Goal: Task Accomplishment & Management: Complete application form

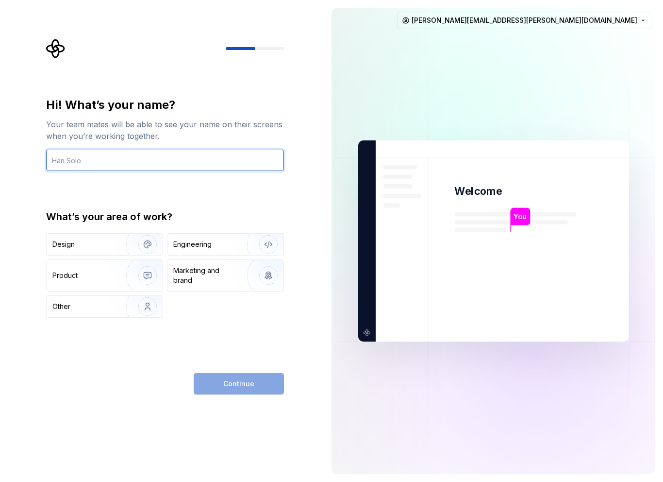
click at [155, 165] on input "text" at bounding box center [165, 160] width 238 height 21
type input "[PERSON_NAME]"
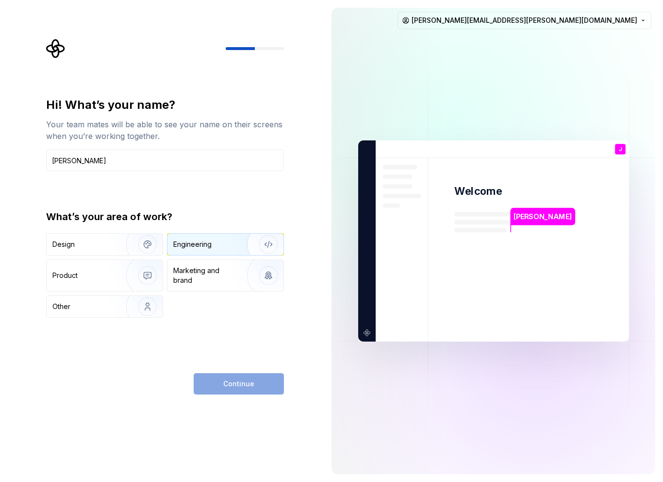
click at [178, 253] on div "Engineering" at bounding box center [226, 244] width 116 height 21
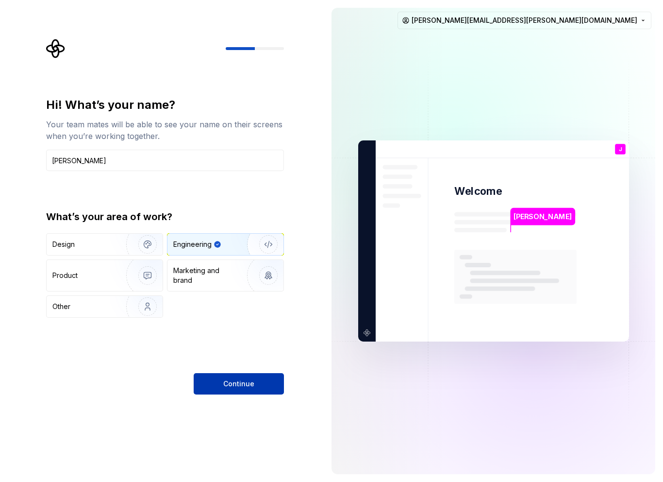
click at [226, 389] on button "Continue" at bounding box center [239, 383] width 90 height 21
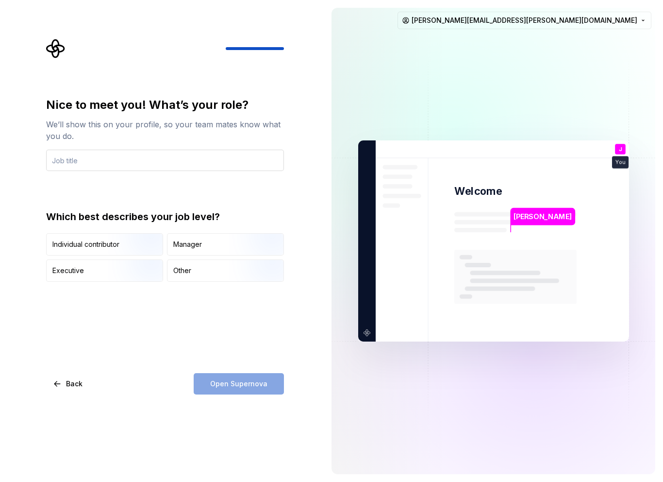
click at [106, 162] on input "text" at bounding box center [165, 160] width 238 height 21
click at [116, 238] on img "button" at bounding box center [139, 256] width 62 height 65
click at [237, 388] on div "Open Supernova" at bounding box center [239, 383] width 90 height 21
click at [162, 350] on div "Nice to meet you! What’s your role? We’ll show this on your profile, so your te…" at bounding box center [165, 245] width 238 height 297
click at [111, 166] on input "text" at bounding box center [165, 160] width 238 height 21
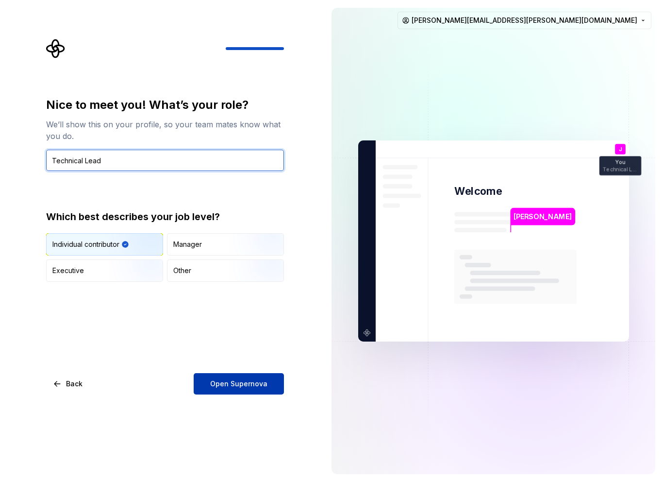
type input "Technical Lead"
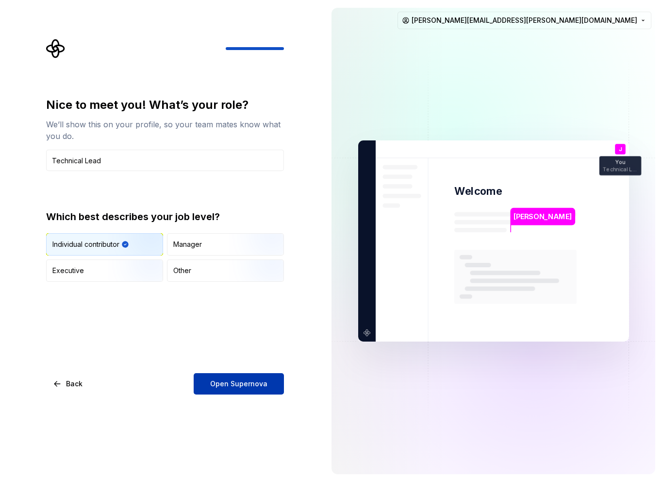
click at [237, 381] on span "Open Supernova" at bounding box center [238, 384] width 57 height 10
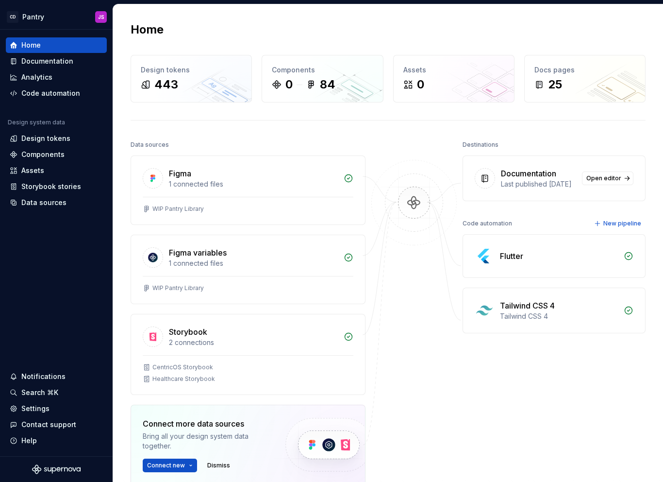
click at [532, 321] on div "Tailwind CSS 4" at bounding box center [559, 316] width 118 height 10
click at [625, 315] on icon at bounding box center [629, 310] width 10 height 10
click at [565, 311] on div "Tailwind CSS 4" at bounding box center [559, 306] width 118 height 12
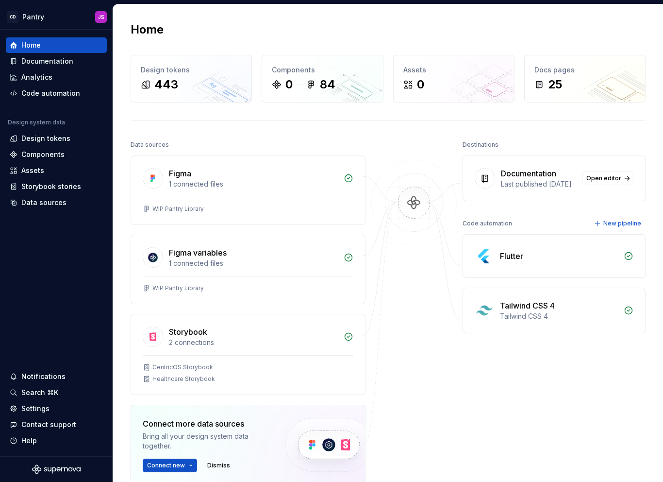
click at [558, 311] on div "Tailwind CSS 4" at bounding box center [559, 306] width 118 height 12
click at [495, 312] on div "Tailwind CSS 4 Tailwind CSS 4" at bounding box center [554, 310] width 182 height 45
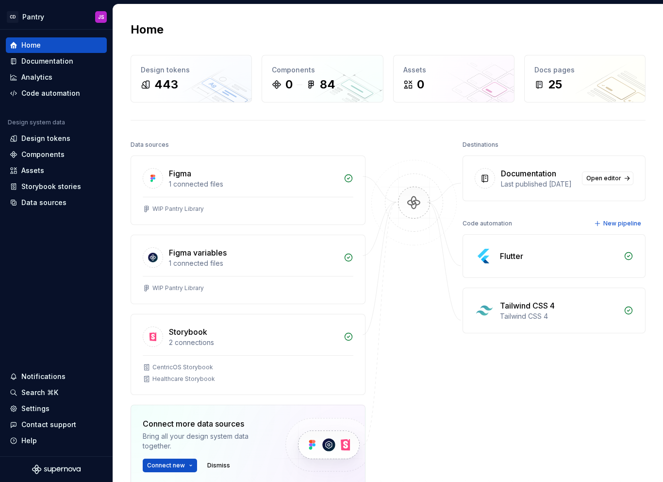
click at [514, 311] on div "Tailwind CSS 4" at bounding box center [527, 306] width 55 height 12
click at [514, 321] on div "Tailwind CSS 4" at bounding box center [559, 316] width 118 height 10
click at [49, 138] on div "Design tokens" at bounding box center [45, 139] width 49 height 10
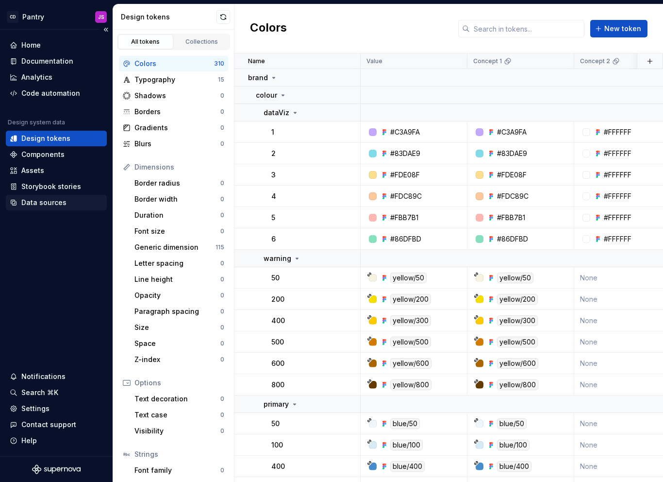
click at [51, 206] on div "Data sources" at bounding box center [43, 203] width 45 height 10
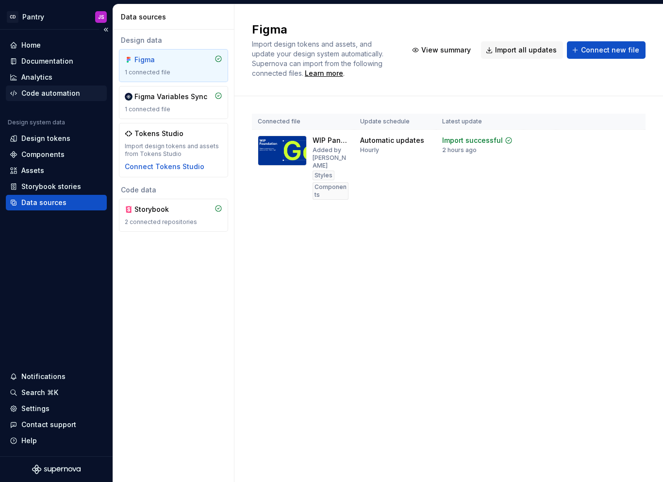
click at [53, 85] on div "Code automation" at bounding box center [56, 93] width 101 height 16
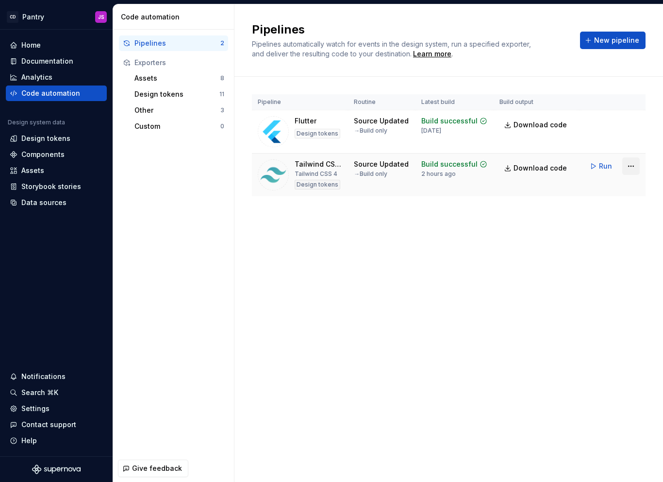
click at [636, 167] on html "CD Pantry JS Home Documentation Analytics Code automation Design system data De…" at bounding box center [331, 241] width 663 height 482
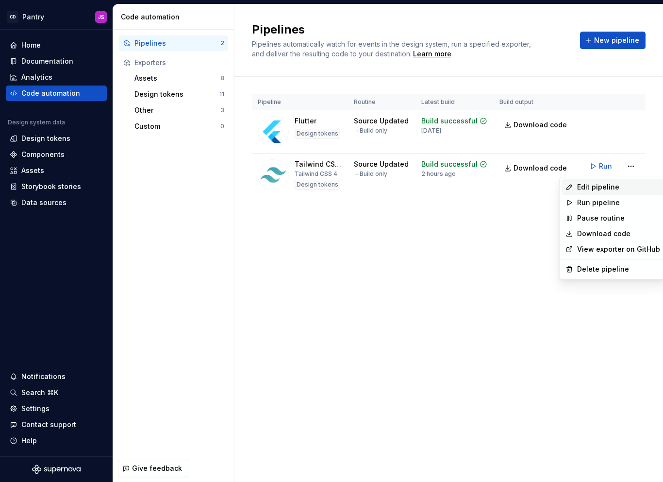
click at [599, 190] on div "Edit pipeline" at bounding box center [618, 187] width 83 height 10
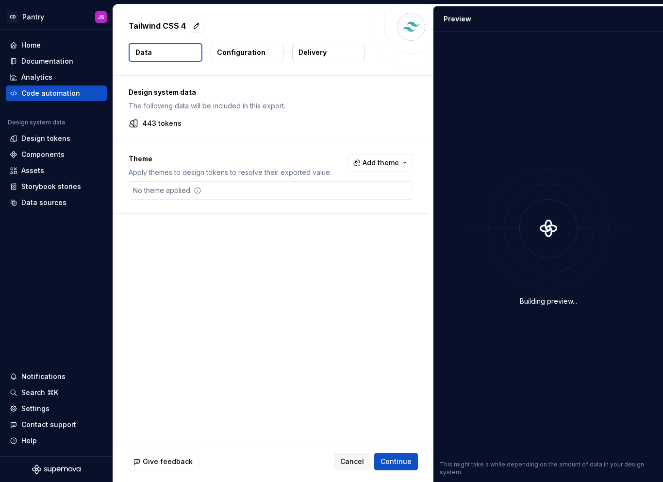
click at [166, 195] on div "No theme applied." at bounding box center [167, 190] width 76 height 17
click at [170, 190] on div "No theme applied." at bounding box center [167, 190] width 76 height 17
click at [252, 62] on div "Tailwind CSS 4 Data Configuration Delivery" at bounding box center [273, 39] width 321 height 71
click at [247, 52] on p "Configuration" at bounding box center [241, 53] width 49 height 10
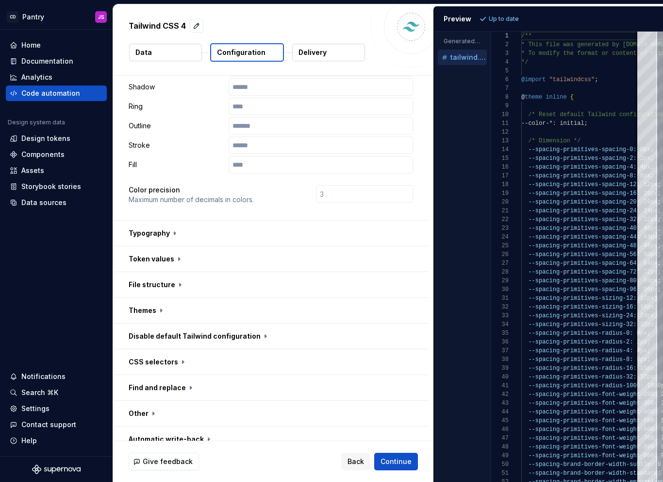
scroll to position [213, 0]
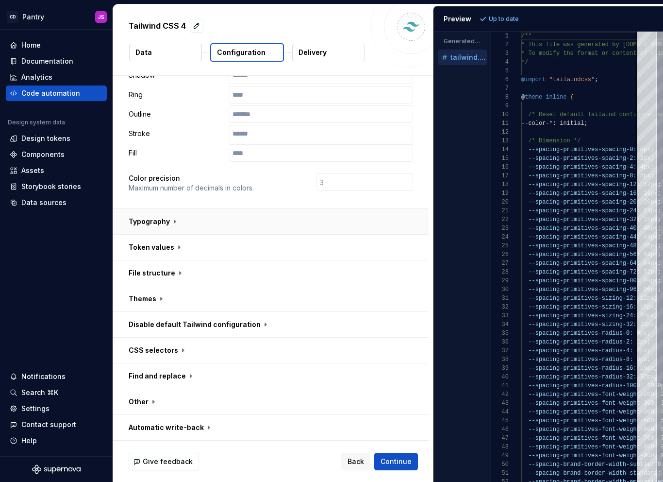
click at [170, 223] on button "button" at bounding box center [271, 221] width 316 height 25
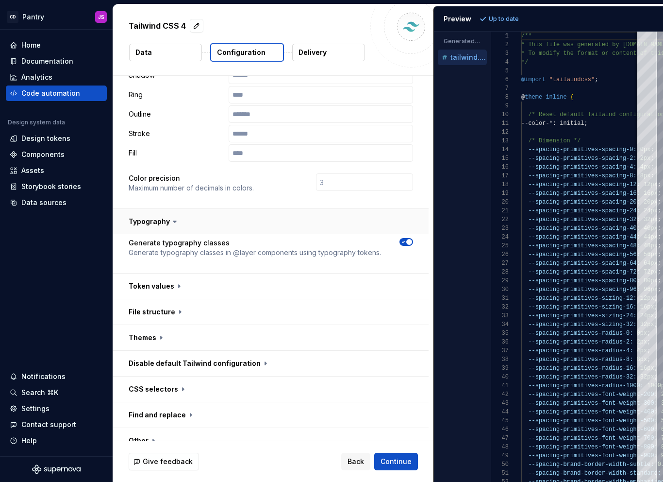
scroll to position [252, 0]
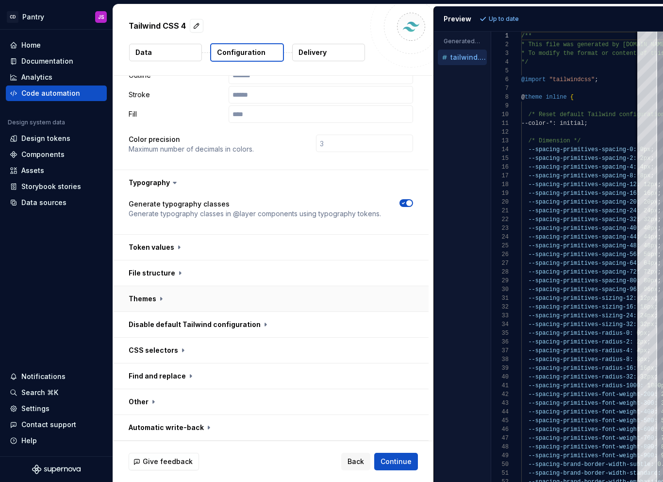
click at [184, 305] on button "button" at bounding box center [271, 298] width 316 height 25
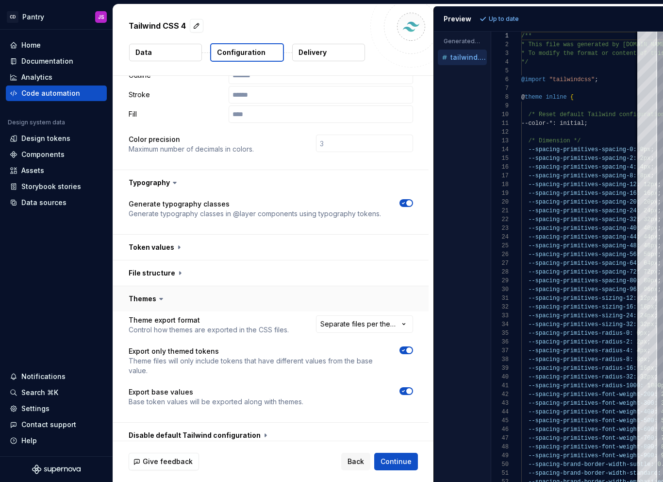
click at [182, 307] on button "button" at bounding box center [271, 298] width 316 height 25
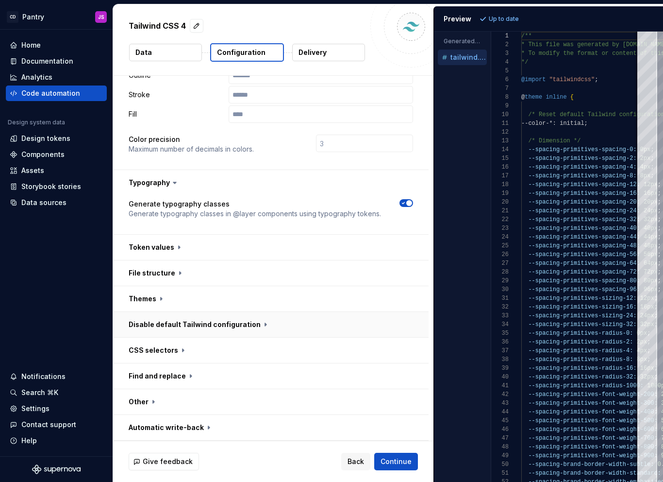
click at [186, 330] on button "button" at bounding box center [271, 324] width 316 height 25
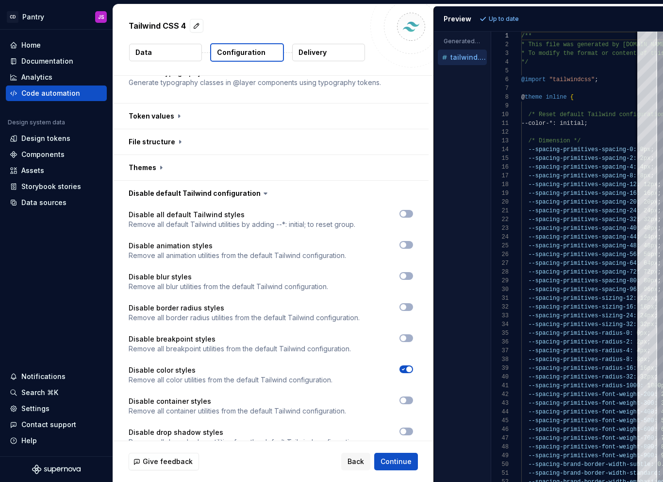
scroll to position [396, 0]
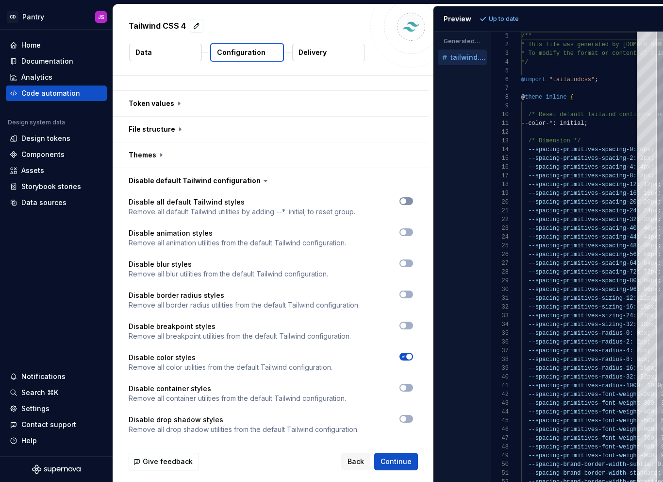
click at [403, 204] on button "button" at bounding box center [407, 201] width 14 height 8
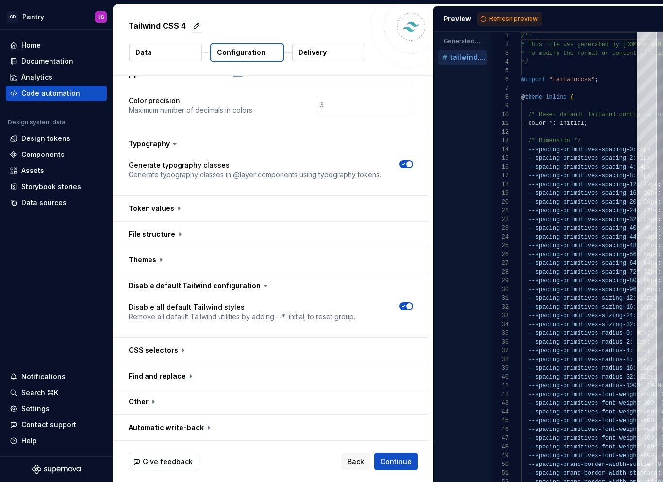
click at [408, 301] on div "Disable all default Tailwind styles Remove all default Tailwind utilities by ad…" at bounding box center [271, 317] width 316 height 39
click at [407, 303] on span "button" at bounding box center [409, 306] width 6 height 6
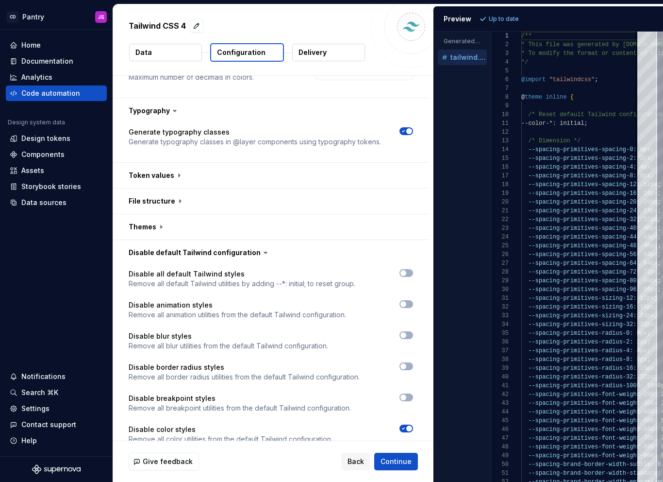
scroll to position [337, 0]
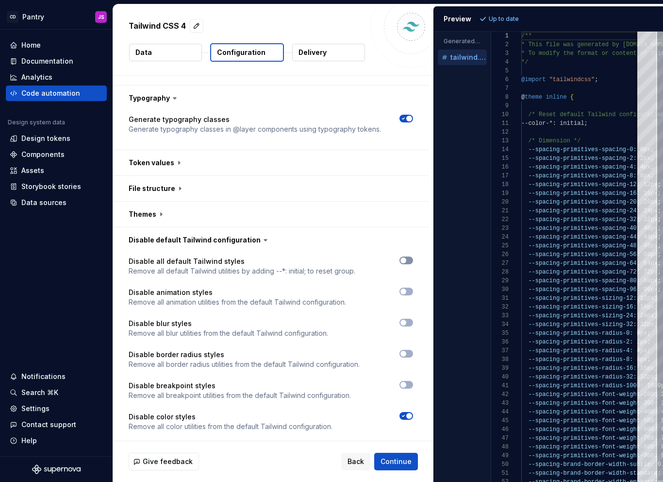
click at [406, 259] on icon "button" at bounding box center [404, 260] width 8 height 6
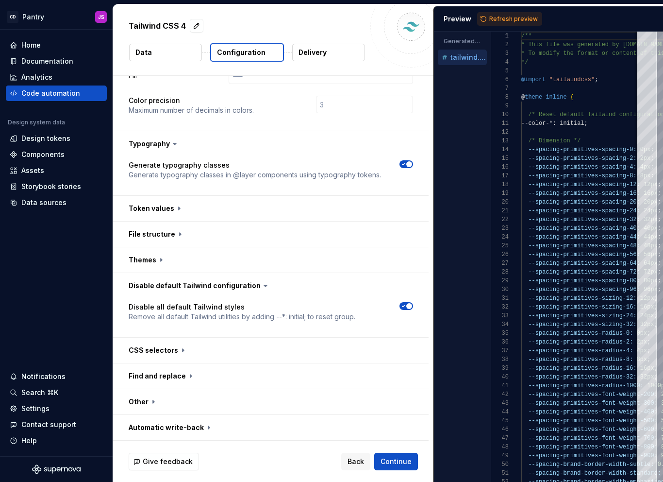
scroll to position [291, 0]
click at [184, 348] on button "button" at bounding box center [271, 350] width 316 height 25
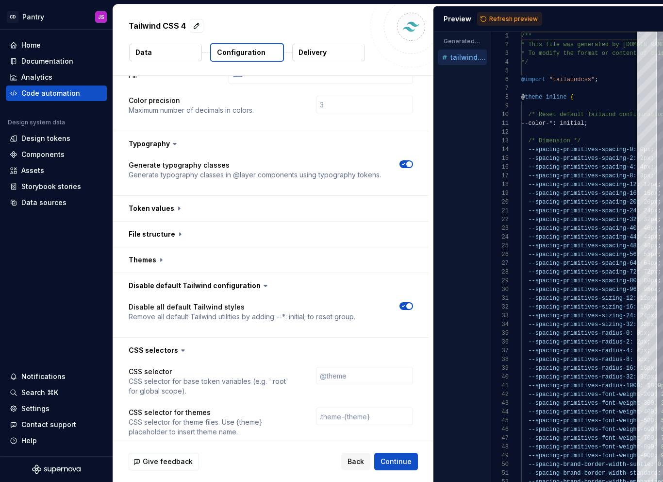
scroll to position [431, 0]
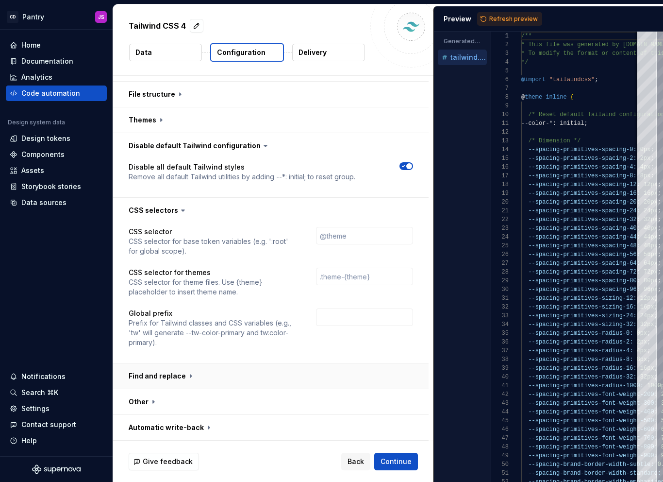
click at [185, 380] on button "button" at bounding box center [271, 375] width 316 height 25
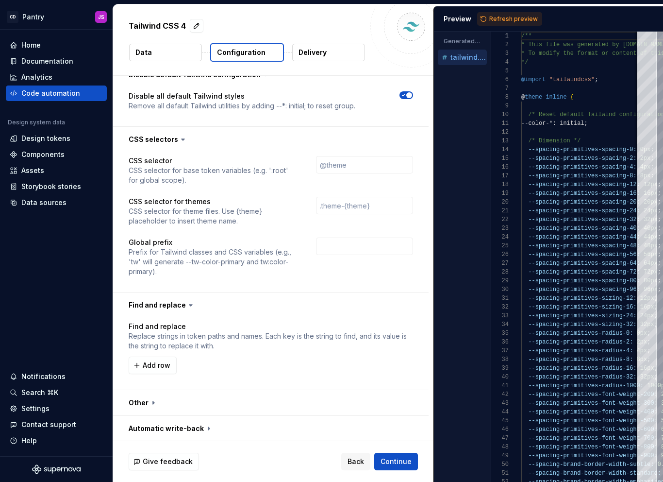
scroll to position [503, 0]
click at [202, 415] on button "button" at bounding box center [271, 427] width 316 height 25
click at [207, 405] on button "button" at bounding box center [271, 401] width 316 height 25
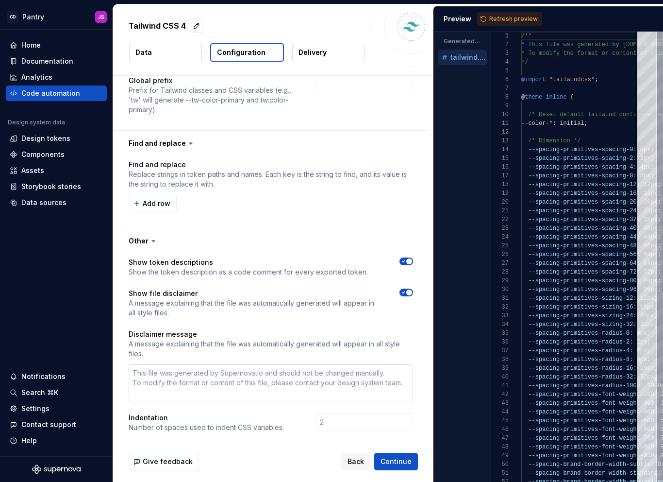
scroll to position [798, 0]
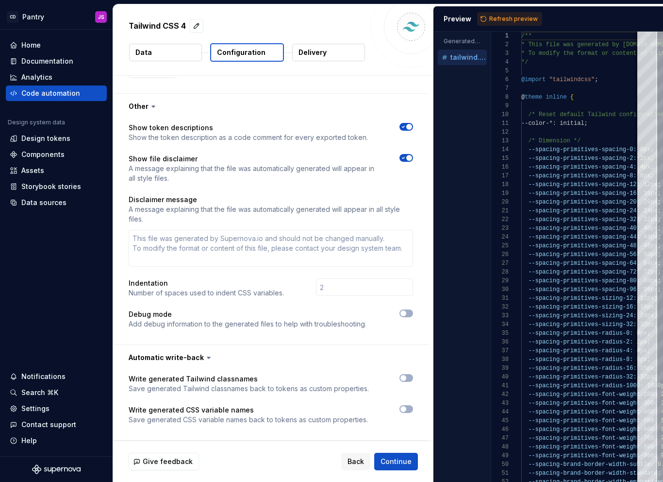
click at [156, 390] on p "Save generated Tailwind classnames back to tokens as custom properties." at bounding box center [249, 389] width 240 height 10
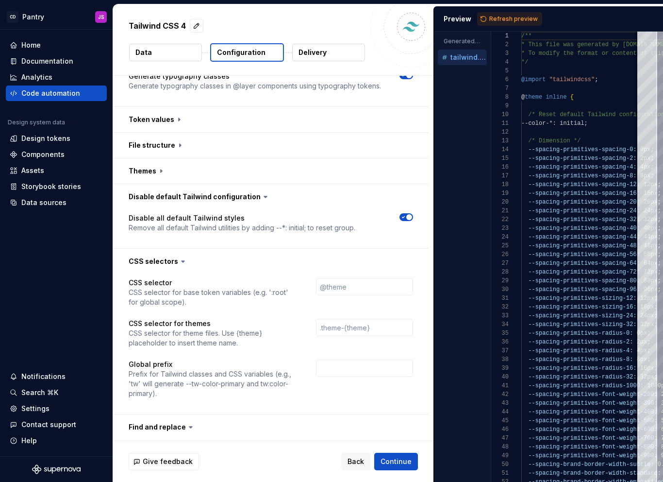
scroll to position [196, 0]
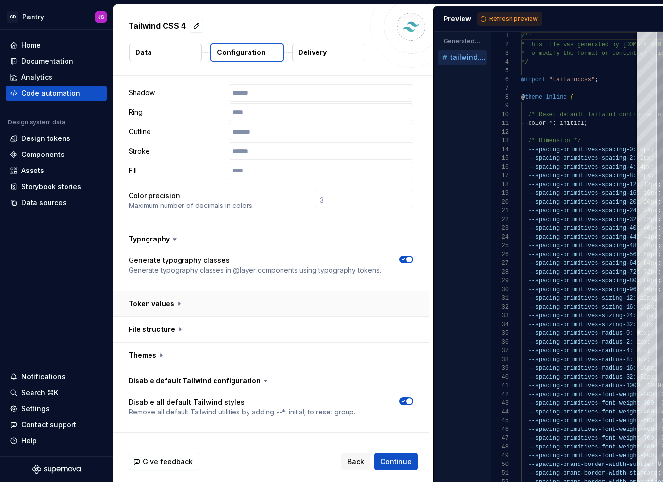
click at [179, 305] on button "button" at bounding box center [271, 303] width 316 height 25
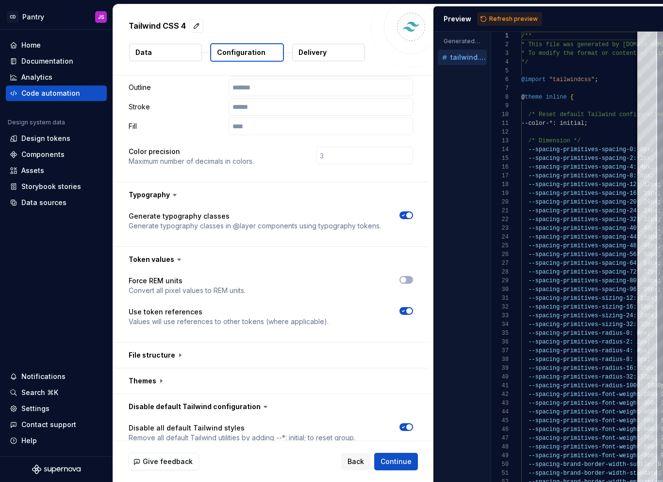
scroll to position [252, 0]
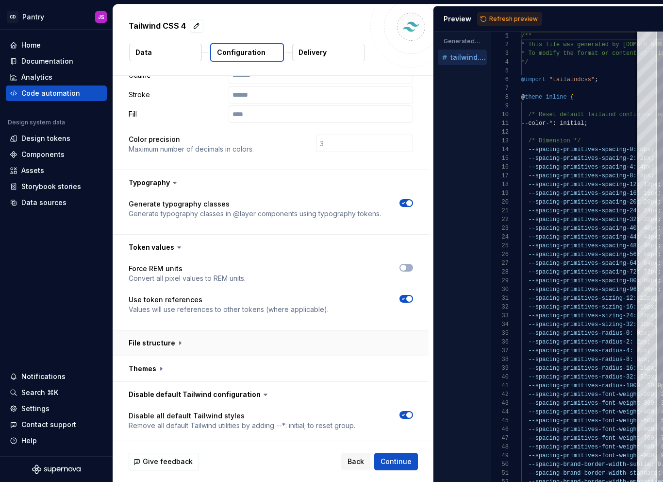
click at [169, 345] on button "button" at bounding box center [271, 342] width 316 height 25
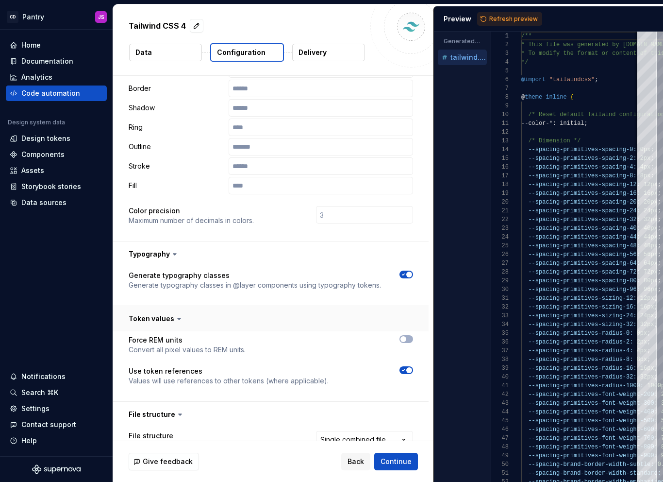
scroll to position [0, 0]
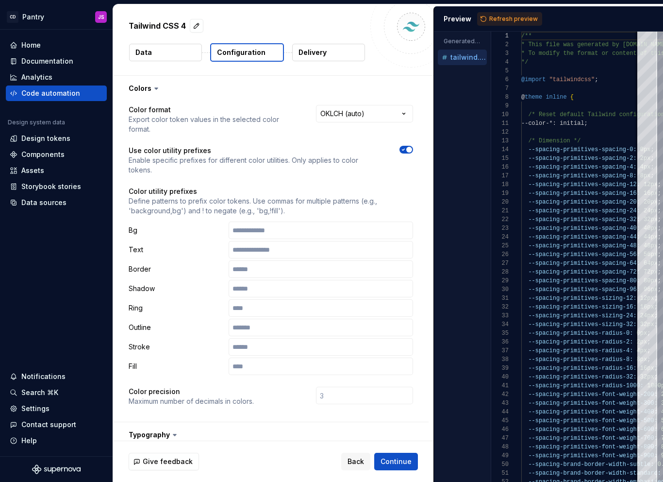
click at [311, 55] on p "Delivery" at bounding box center [313, 53] width 28 height 10
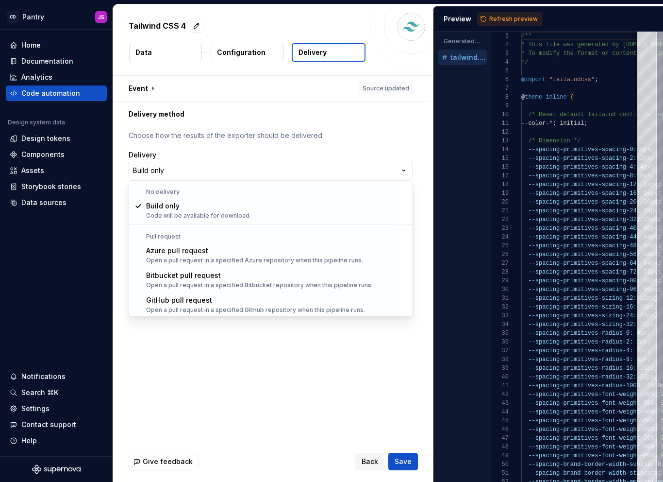
click at [185, 168] on html "**********" at bounding box center [331, 241] width 663 height 482
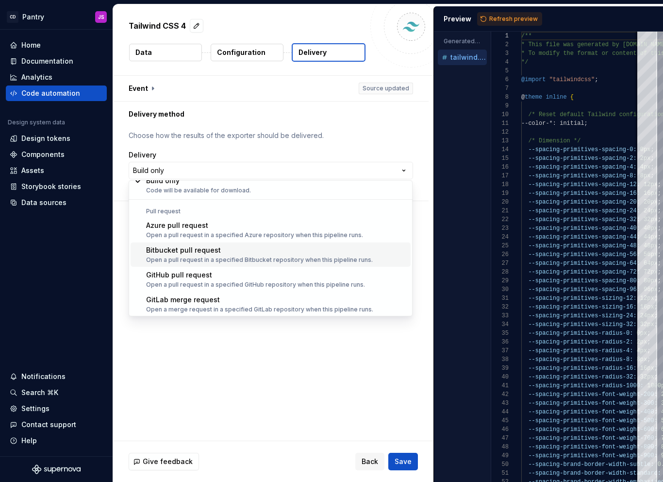
scroll to position [27, 0]
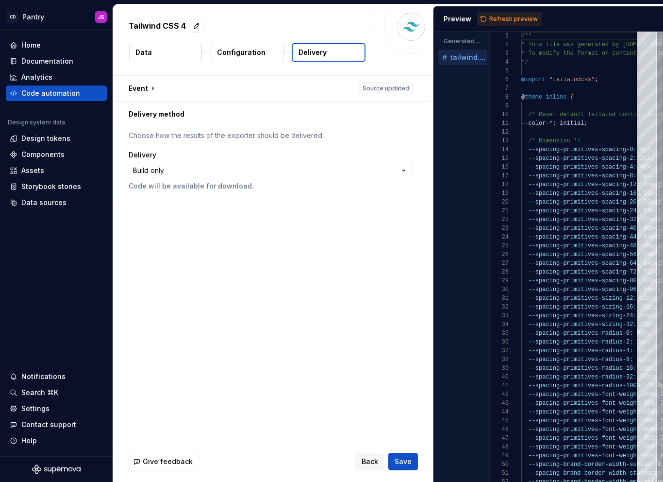
click at [237, 153] on html "**********" at bounding box center [331, 241] width 663 height 482
click at [165, 51] on button "Data" at bounding box center [165, 52] width 73 height 17
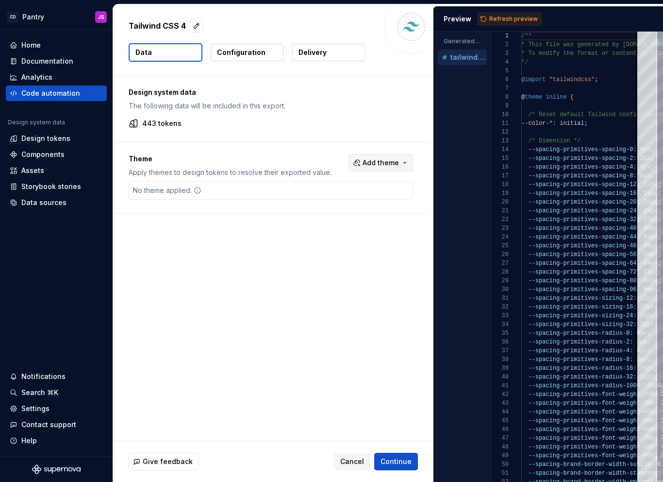
click at [359, 163] on button "Add theme" at bounding box center [381, 162] width 65 height 17
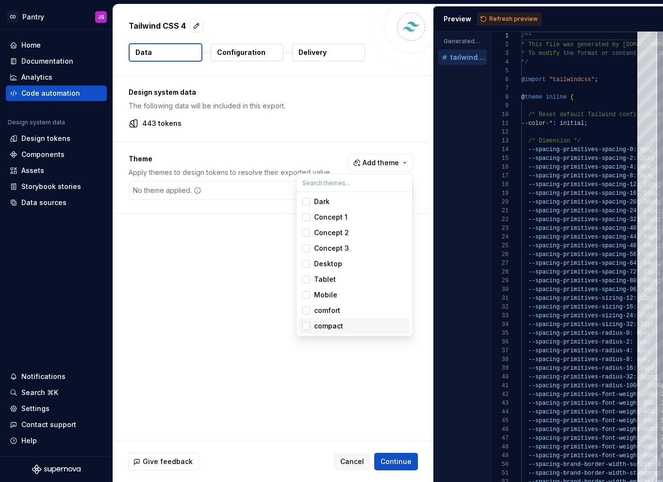
click at [323, 328] on div "compact" at bounding box center [328, 326] width 29 height 10
click at [238, 297] on html "CD Pantry JS Home Documentation Analytics Code automation Design system data De…" at bounding box center [331, 241] width 663 height 482
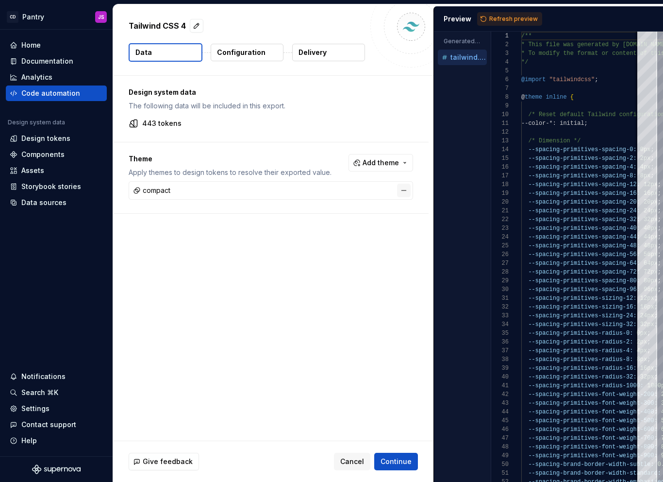
click at [399, 189] on button "button" at bounding box center [404, 191] width 14 height 14
click at [251, 48] on p "Configuration" at bounding box center [241, 53] width 49 height 10
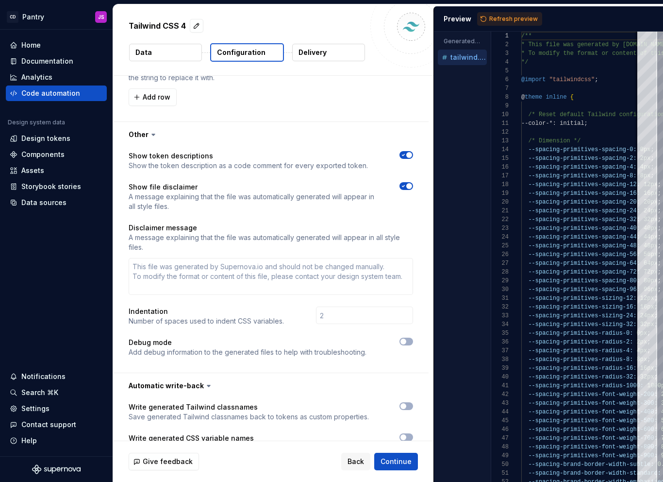
scroll to position [1041, 0]
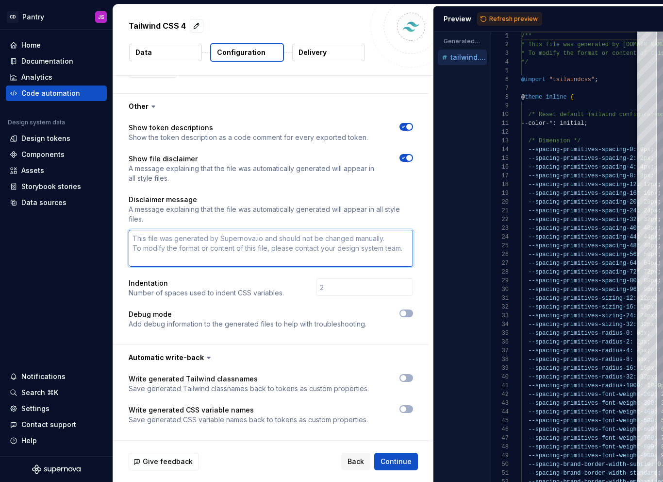
click at [219, 246] on textarea at bounding box center [271, 248] width 285 height 37
click at [206, 256] on textarea at bounding box center [271, 248] width 285 height 37
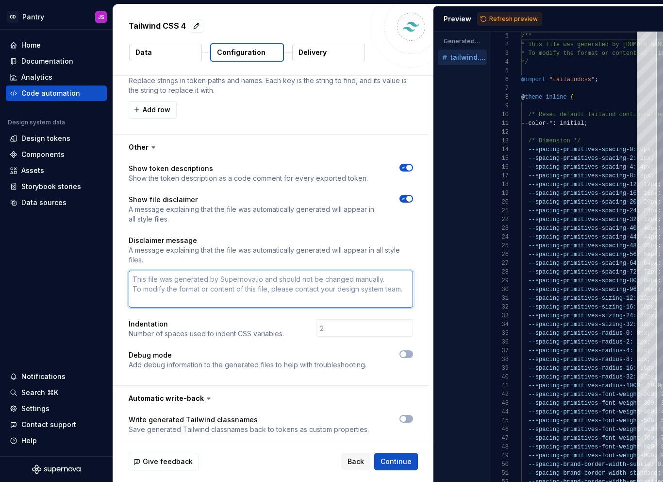
scroll to position [877, 0]
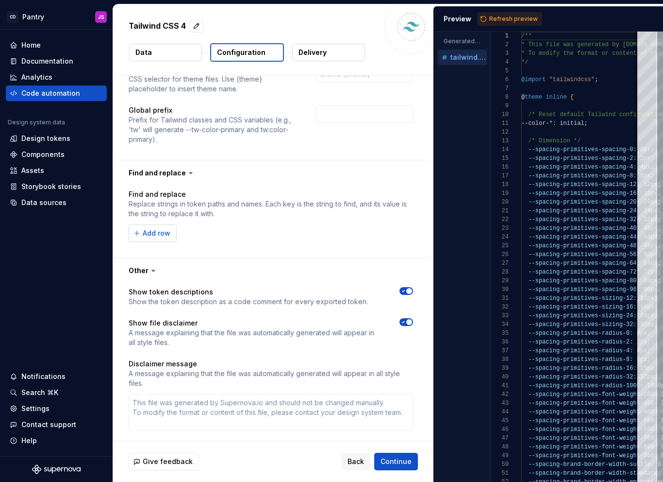
click at [149, 236] on span "Add row" at bounding box center [157, 233] width 28 height 10
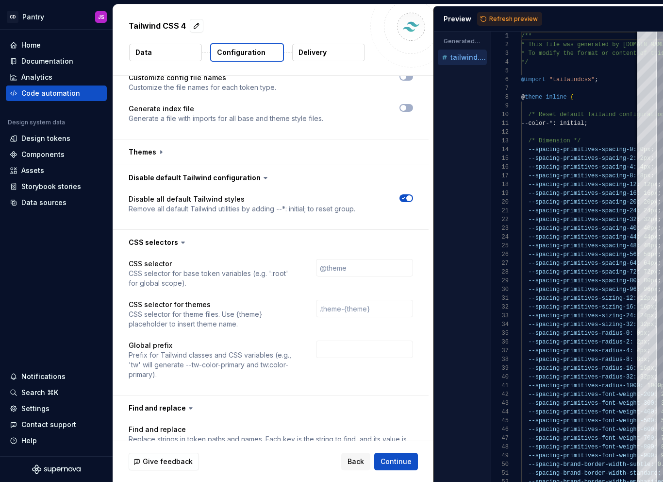
scroll to position [525, 0]
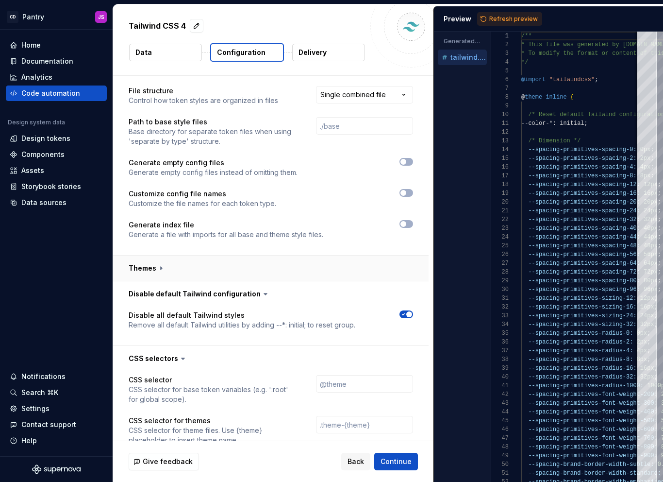
click at [185, 273] on button "button" at bounding box center [271, 267] width 316 height 25
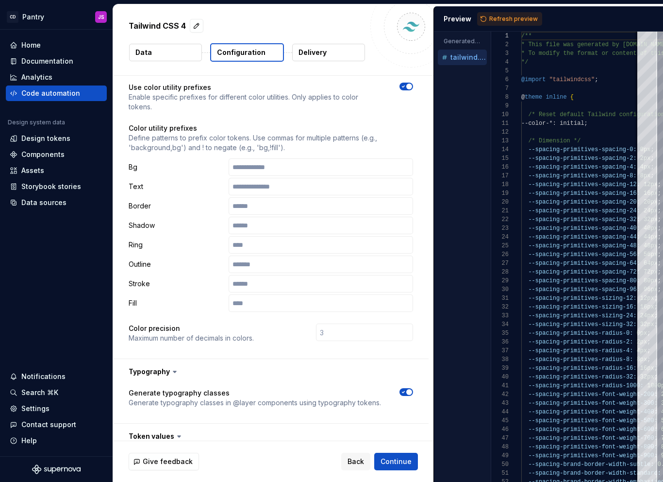
scroll to position [0, 0]
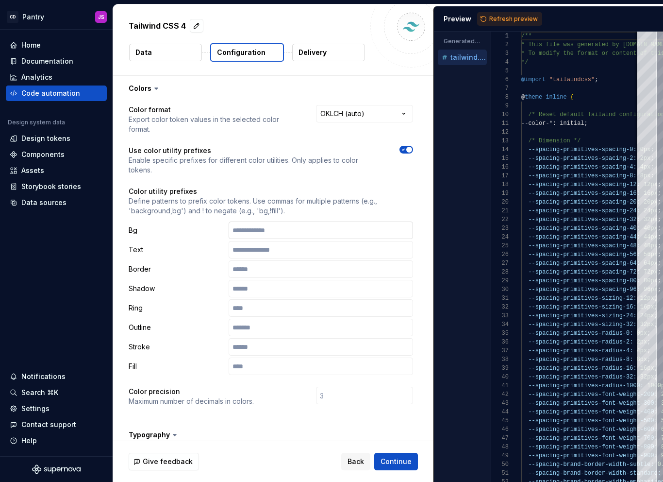
click at [258, 232] on input "text" at bounding box center [321, 229] width 185 height 17
click at [364, 255] on input "text" at bounding box center [321, 249] width 185 height 17
click at [339, 114] on html "**********" at bounding box center [331, 241] width 663 height 482
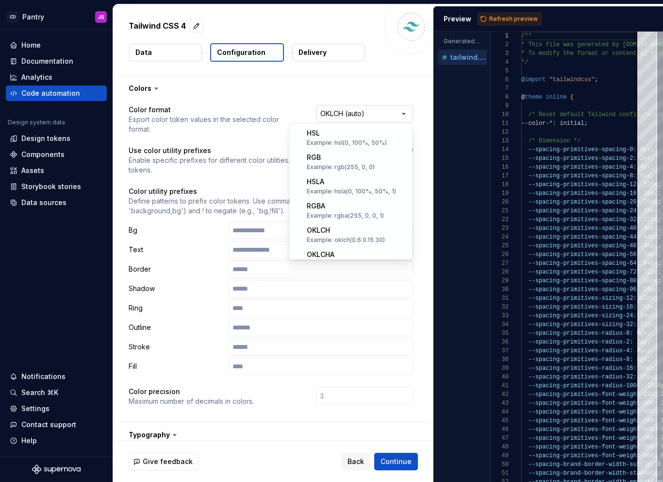
scroll to position [156, 0]
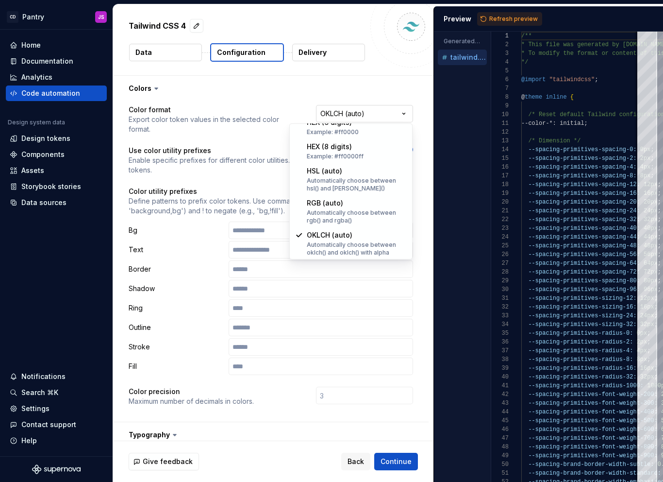
click at [339, 114] on html "**********" at bounding box center [331, 241] width 663 height 482
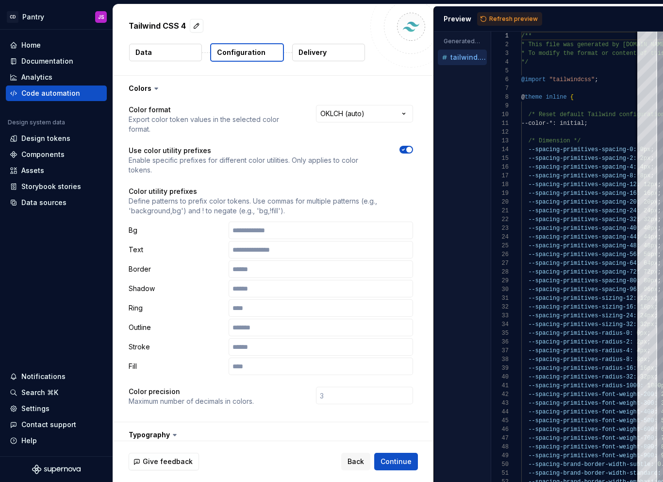
click at [143, 51] on p "Data" at bounding box center [143, 53] width 17 height 10
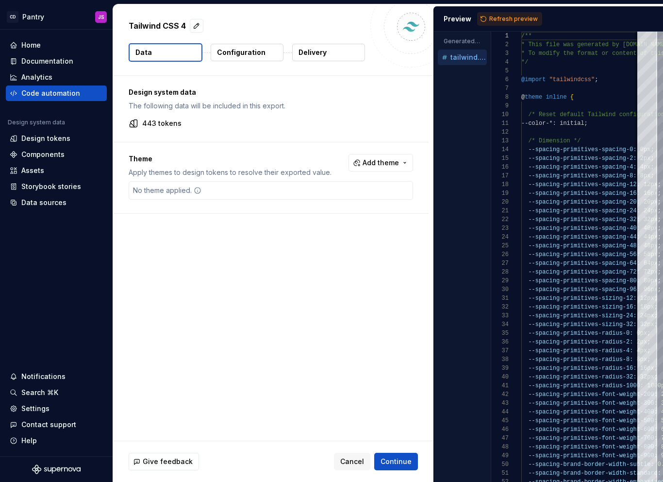
click at [132, 123] on icon at bounding box center [134, 123] width 10 height 10
click at [46, 137] on div "Design tokens" at bounding box center [45, 139] width 49 height 10
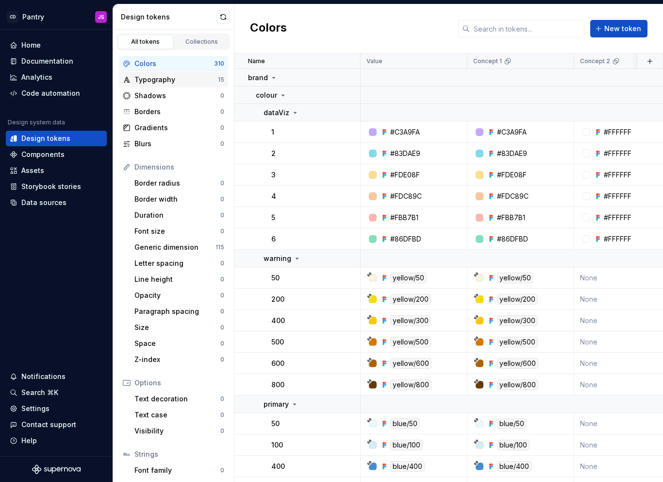
click at [157, 81] on div "Typography" at bounding box center [177, 80] width 84 height 10
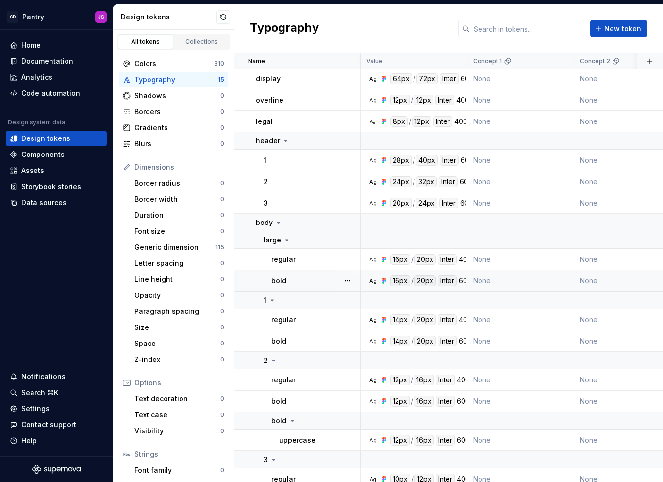
scroll to position [53, 0]
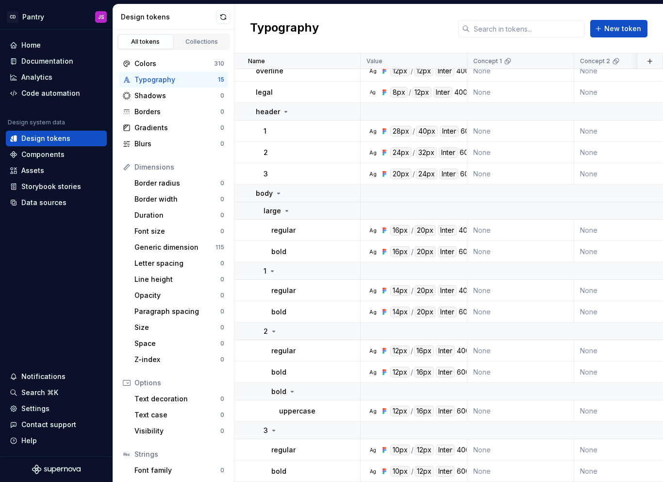
click at [149, 81] on div "Typography" at bounding box center [177, 80] width 84 height 10
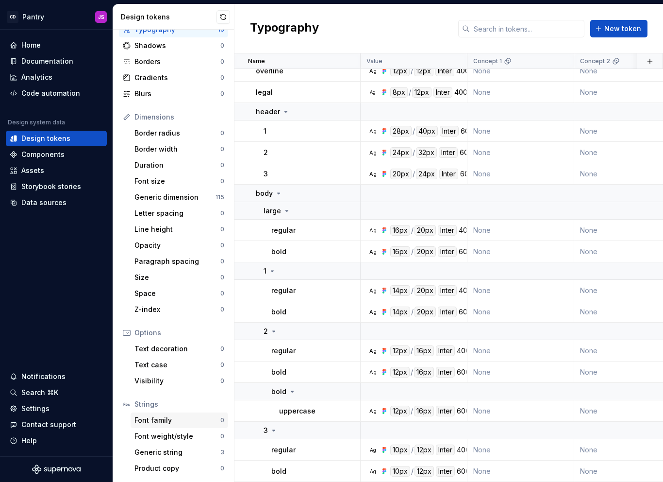
click at [173, 422] on div "Font family" at bounding box center [178, 420] width 86 height 10
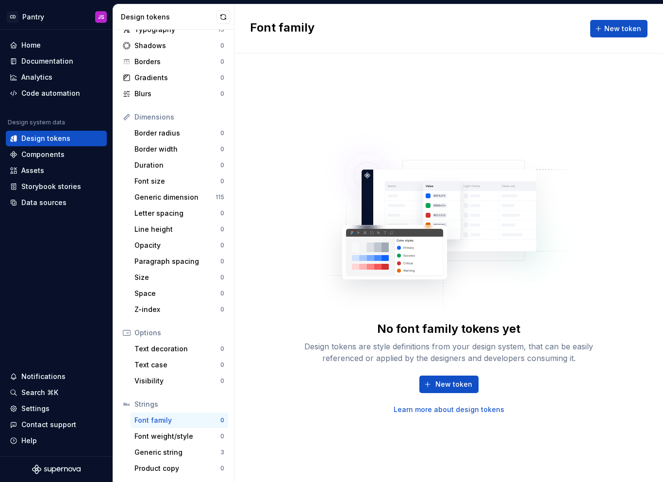
click at [507, 351] on div "Design tokens are style definitions from your design system, that can be easily…" at bounding box center [449, 351] width 311 height 23
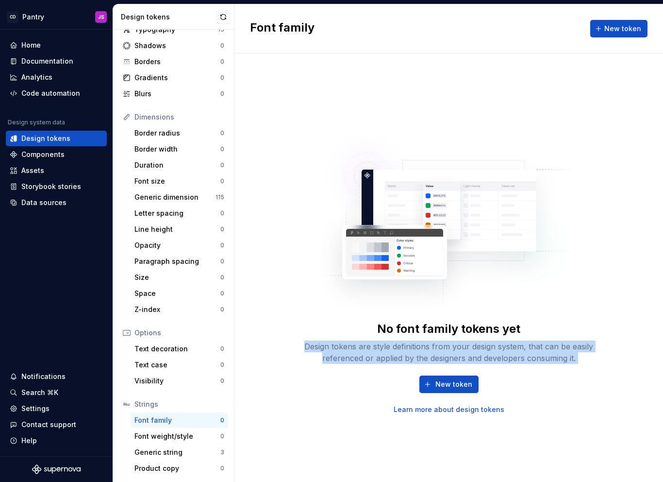
click at [507, 351] on div "Design tokens are style definitions from your design system, that can be easily…" at bounding box center [449, 351] width 311 height 23
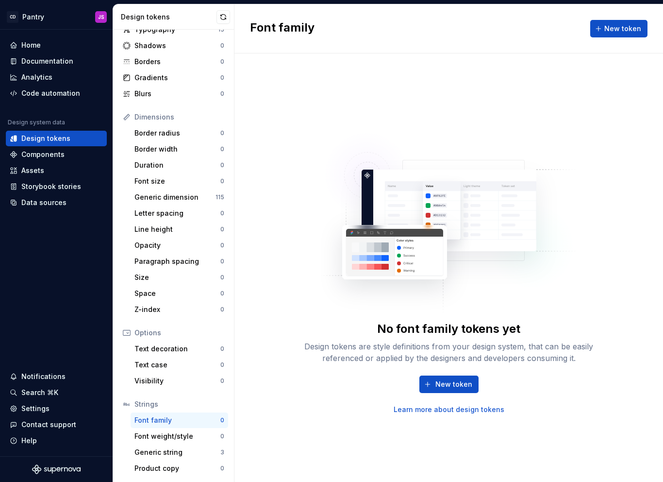
click at [150, 401] on div "Strings" at bounding box center [180, 404] width 90 height 10
click at [153, 421] on div "Font family" at bounding box center [178, 420] width 86 height 10
click at [357, 358] on div "Design tokens are style definitions from your design system, that can be easily…" at bounding box center [449, 351] width 311 height 23
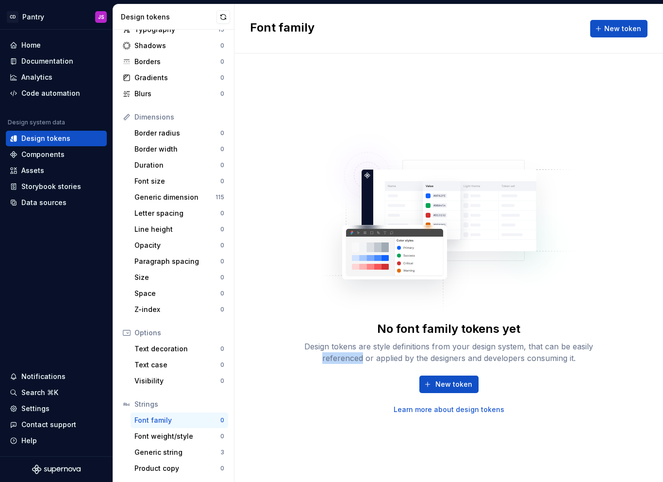
click at [357, 358] on div "Design tokens are style definitions from your design system, that can be easily…" at bounding box center [449, 351] width 311 height 23
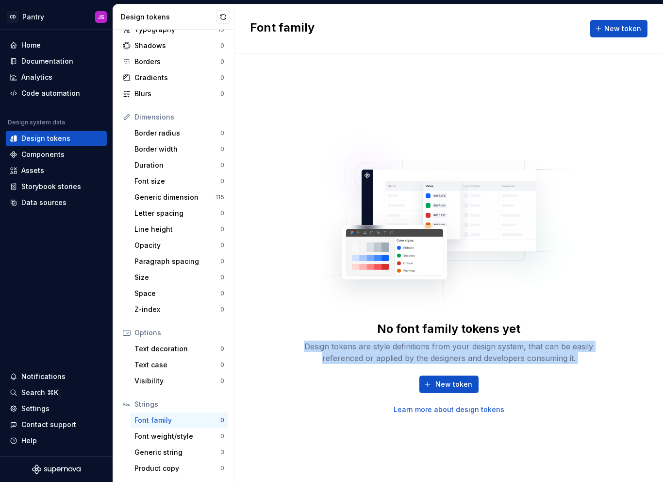
click at [357, 358] on div "Design tokens are style definitions from your design system, that can be easily…" at bounding box center [449, 351] width 311 height 23
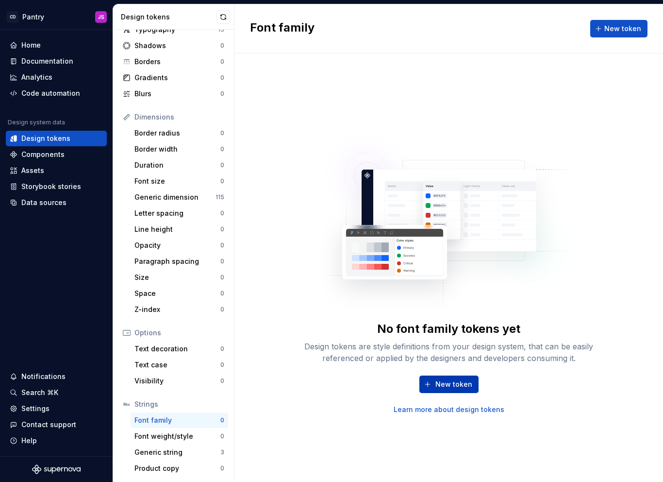
click at [451, 385] on span "New token" at bounding box center [454, 384] width 37 height 10
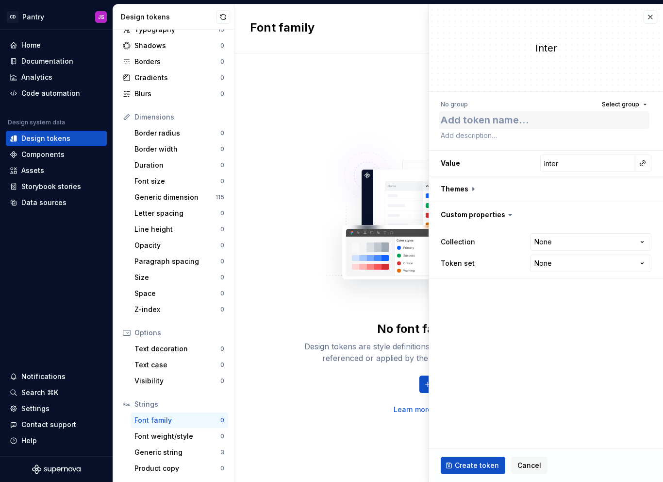
click at [521, 123] on textarea at bounding box center [544, 119] width 211 height 17
click at [634, 104] on span "Select group" at bounding box center [620, 105] width 37 height 8
click at [544, 45] on div "Inter" at bounding box center [546, 48] width 234 height 14
drag, startPoint x: 544, startPoint y: 45, endPoint x: 536, endPoint y: 53, distance: 11.7
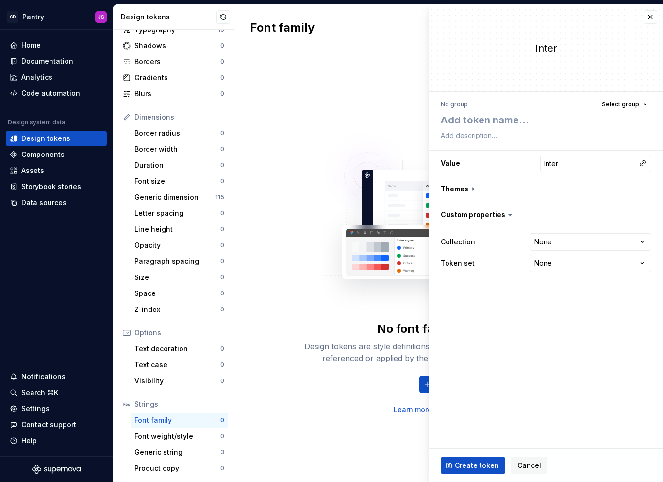
click at [536, 53] on div "Inter" at bounding box center [546, 48] width 234 height 14
click at [584, 168] on input "Inter" at bounding box center [588, 162] width 94 height 17
click at [554, 245] on html "**********" at bounding box center [331, 241] width 663 height 482
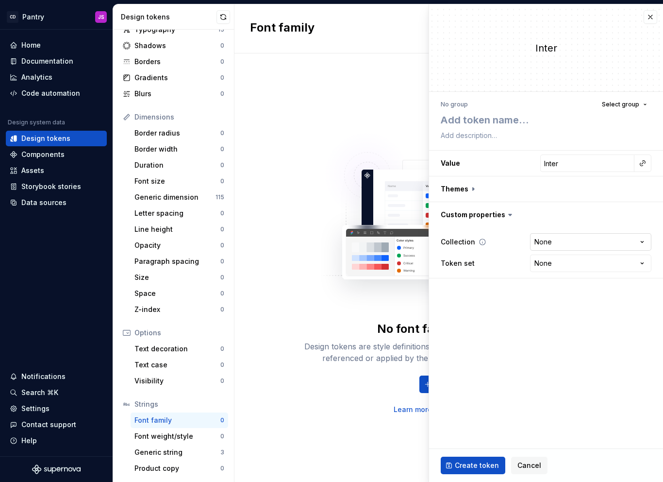
click at [578, 237] on html "**********" at bounding box center [331, 241] width 663 height 482
click at [550, 260] on html "**********" at bounding box center [331, 241] width 663 height 482
click at [489, 196] on button "button" at bounding box center [546, 188] width 234 height 25
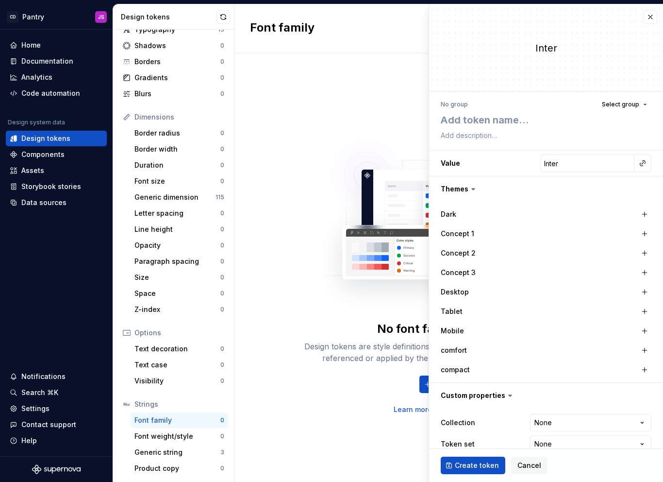
click at [503, 223] on div "Dark Concept 1 Concept 2 Concept 3 Desktop Tablet Mobile comfort compact" at bounding box center [546, 291] width 211 height 173
click at [502, 230] on div "Concept 1" at bounding box center [489, 234] width 97 height 10
click at [466, 193] on button "button" at bounding box center [546, 188] width 234 height 25
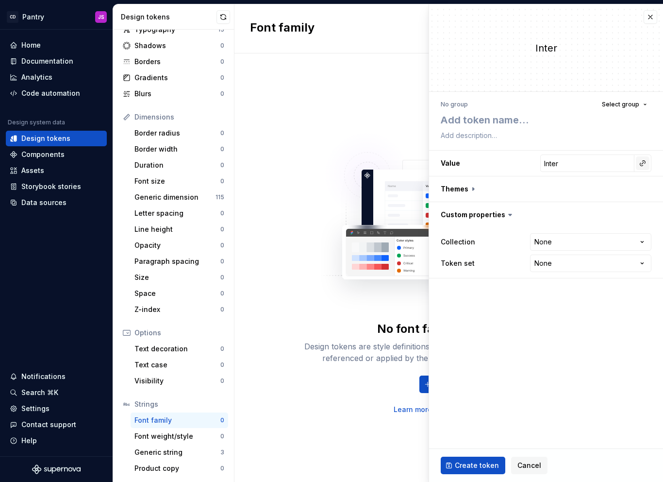
click at [641, 167] on button "button" at bounding box center [643, 163] width 14 height 14
click at [604, 164] on html "**********" at bounding box center [331, 241] width 663 height 482
click at [614, 105] on span "Select group" at bounding box center [620, 105] width 37 height 8
click at [547, 44] on div "Inter" at bounding box center [546, 48] width 234 height 14
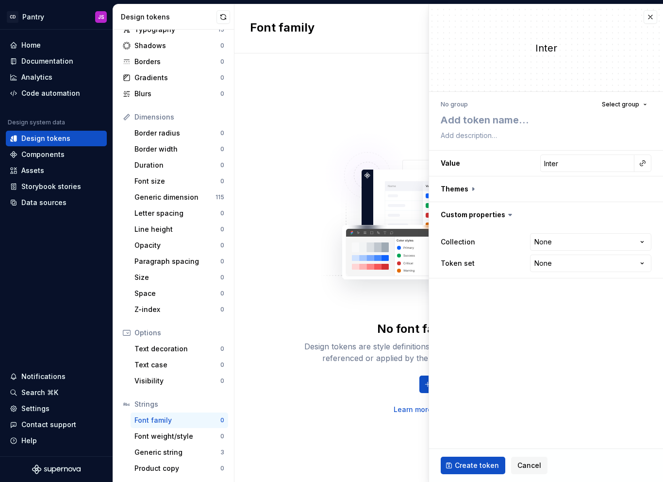
click at [547, 43] on div "Inter" at bounding box center [546, 48] width 234 height 14
click at [591, 158] on input "Inter" at bounding box center [588, 162] width 94 height 17
click at [590, 161] on input "Inter" at bounding box center [588, 162] width 94 height 17
drag, startPoint x: 555, startPoint y: 49, endPoint x: 541, endPoint y: 53, distance: 14.3
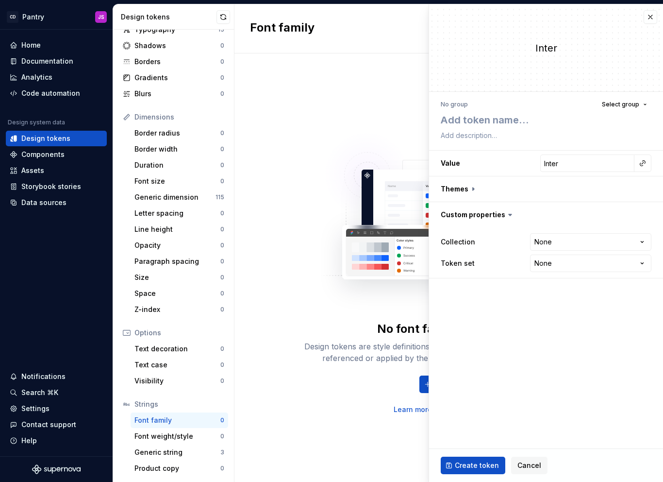
click at [541, 53] on div "Inter" at bounding box center [546, 48] width 234 height 14
click at [564, 166] on input "Inter" at bounding box center [588, 162] width 94 height 17
type textarea "*"
type input "Inter"
type textarea "*"
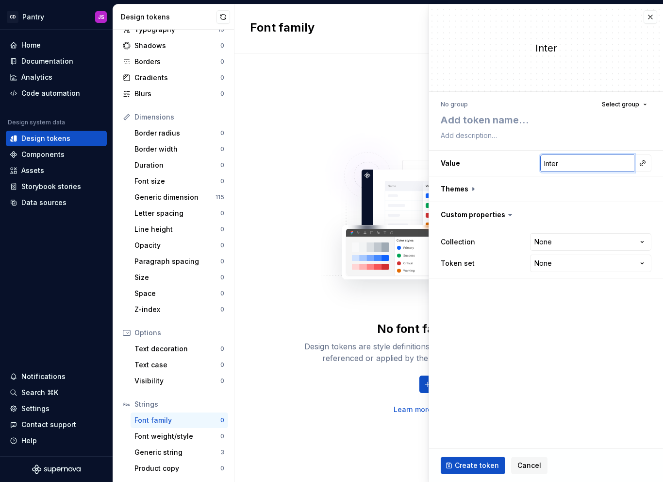
type input "Inter f"
type textarea "*"
type input "Inter fg"
type textarea "*"
type input "Inter fgd"
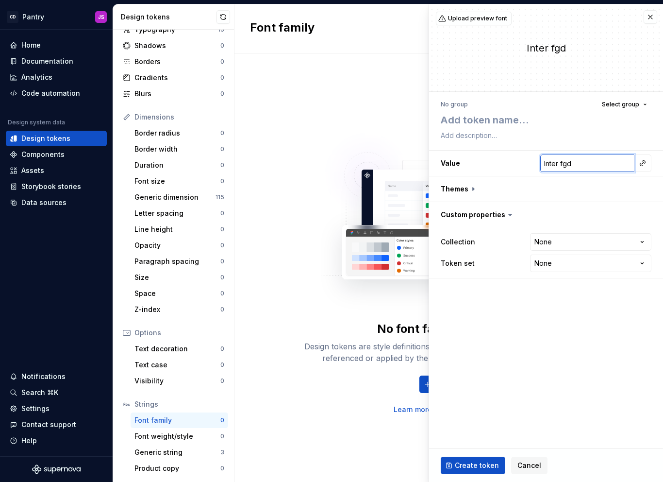
type textarea "*"
type input "Inter fgd"
type textarea "*"
type input "Inter fgd g"
type textarea "*"
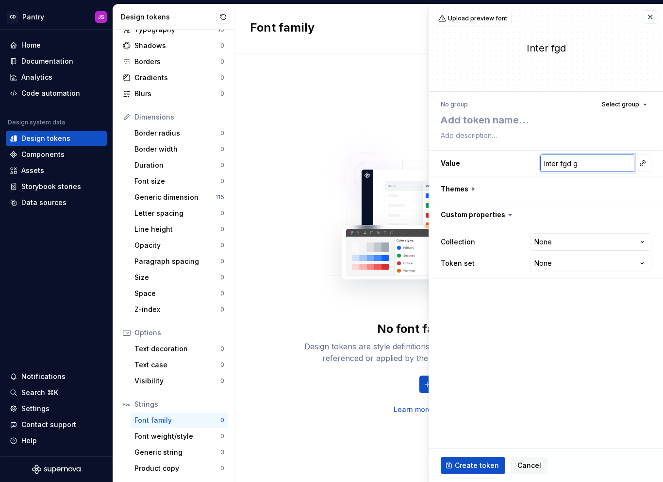
type input "Inter fgd gf"
type textarea "*"
type input "Inter fgd gfd"
type textarea "*"
type input "Inter fgd gfdg"
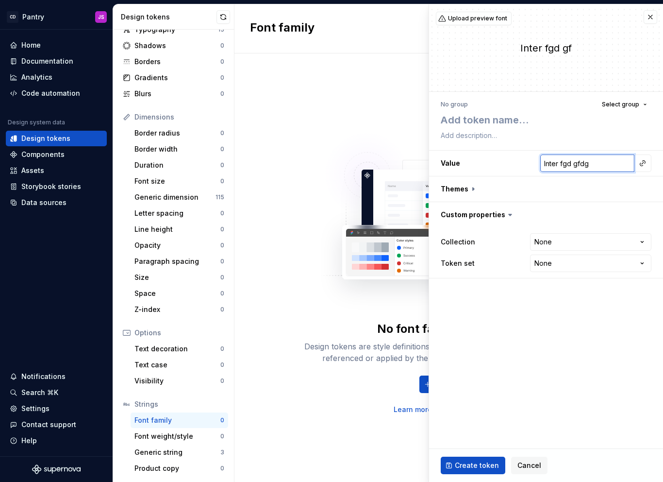
type textarea "*"
type input "Inter fgd gfdg"
type textarea "*"
type input "Inter fgd gfdg d"
type textarea "*"
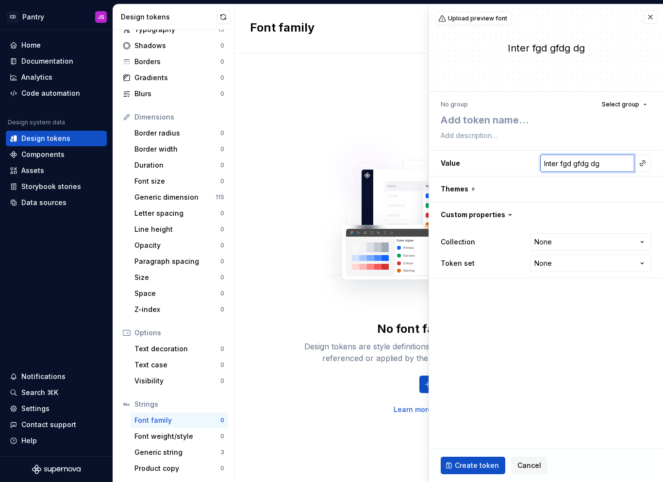
type input "Inter fgd gfdg dg"
type textarea "*"
type input "Inter fgd gfdg dg f"
type textarea "*"
click at [594, 165] on input "Inter fgd gfdg dg f" at bounding box center [588, 162] width 94 height 17
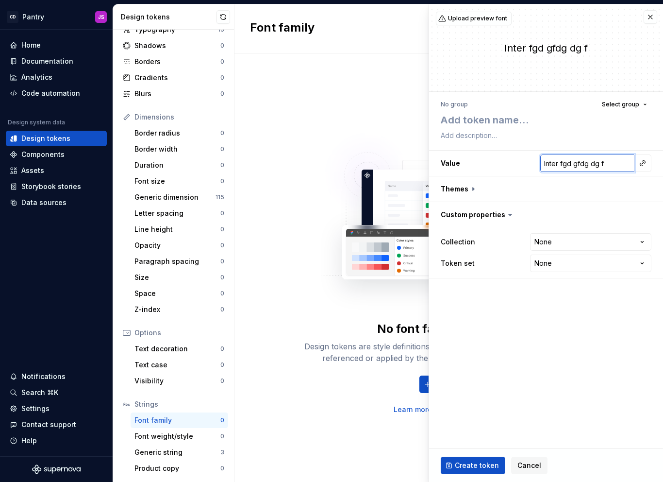
click at [594, 165] on input "Inter fgd gfdg dg f" at bounding box center [588, 162] width 94 height 17
type input "Inter fgd gfdg dg f"
click at [176, 456] on div "Generic string" at bounding box center [178, 452] width 86 height 10
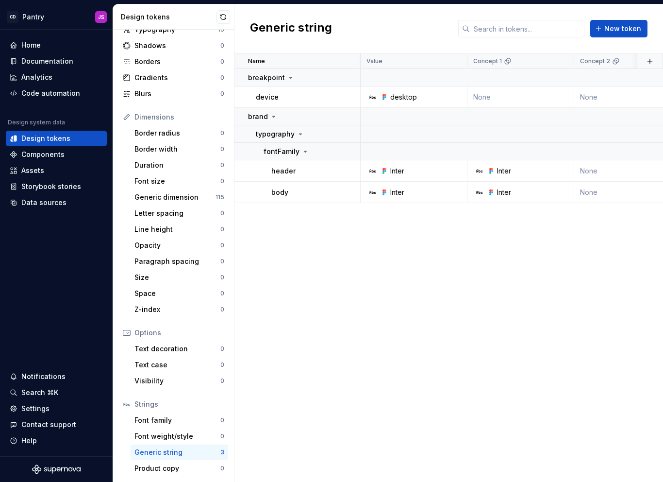
click at [191, 453] on div "Generic string" at bounding box center [178, 452] width 86 height 10
click at [287, 148] on p "fontFamily" at bounding box center [282, 152] width 36 height 10
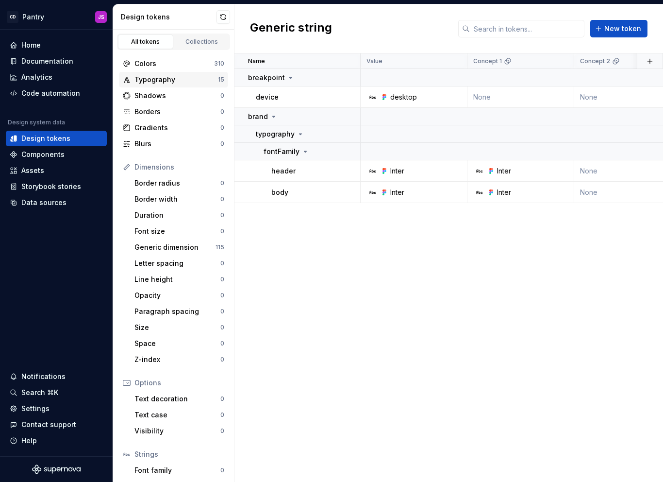
click at [173, 80] on div "Typography" at bounding box center [177, 80] width 84 height 10
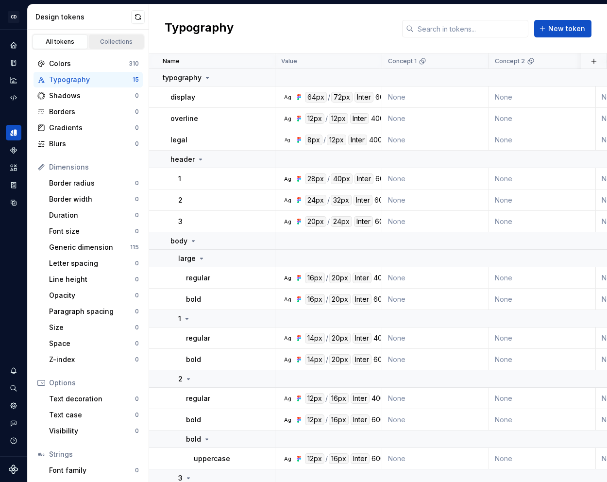
click at [93, 42] on div "Collections" at bounding box center [116, 42] width 49 height 8
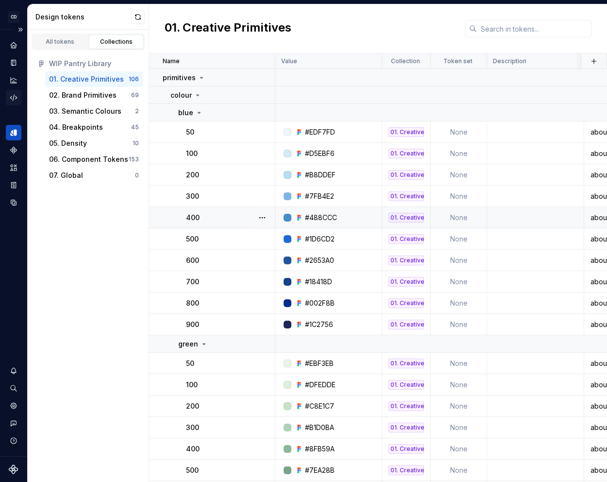
click at [17, 96] on icon "Code automation" at bounding box center [13, 97] width 9 height 9
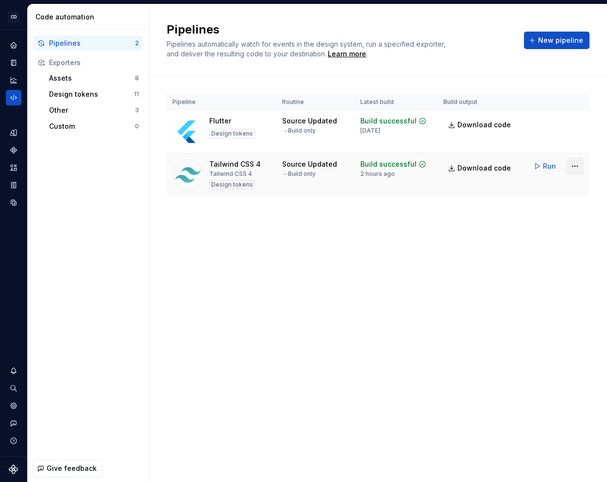
click at [569, 166] on html "CD Pantry JS Design system data Code automation Pipelines 2 Exporters Assets 8 …" at bounding box center [303, 241] width 607 height 482
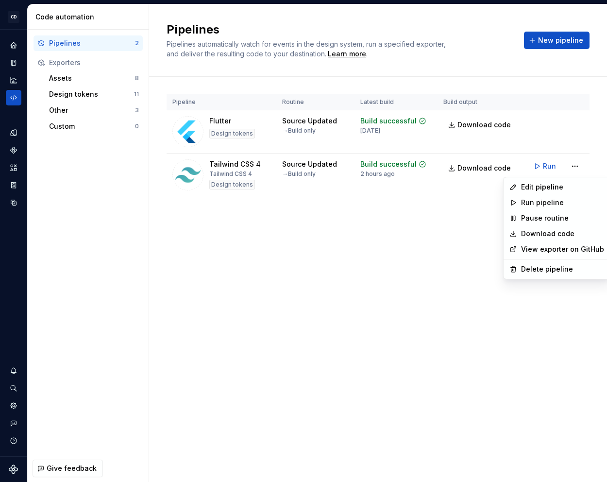
click at [551, 244] on link "View exporter on GitHub" at bounding box center [562, 249] width 83 height 10
